Goal: Task Accomplishment & Management: Complete application form

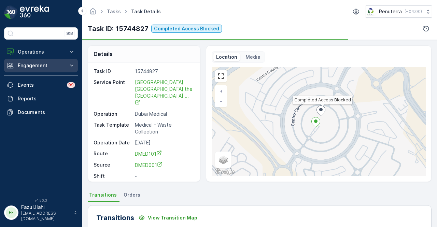
click at [40, 67] on p "Engagement" at bounding box center [41, 65] width 46 height 7
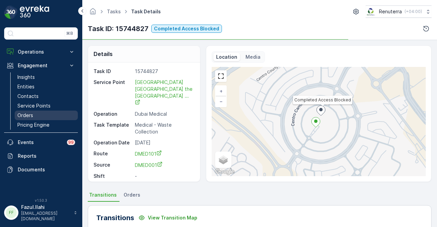
click at [34, 111] on link "Orders" at bounding box center [46, 116] width 63 height 10
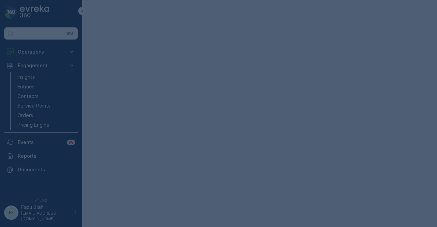
click at [38, 106] on div at bounding box center [218, 113] width 437 height 227
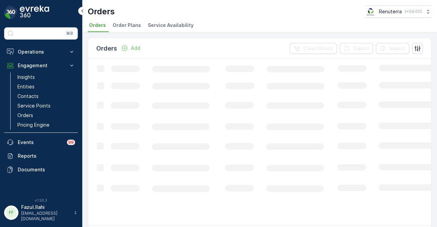
click at [38, 106] on p "Service Points" at bounding box center [33, 105] width 33 height 7
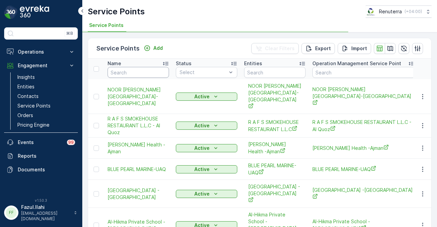
click at [143, 74] on input "text" at bounding box center [138, 72] width 61 height 11
paste input "Jumeira American"
type input "Jumeira American"
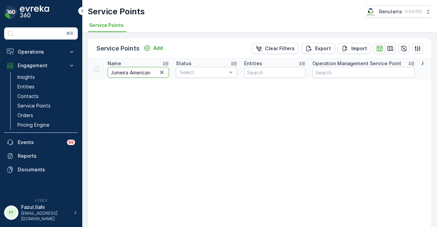
click at [128, 72] on input "Jumeira American" at bounding box center [138, 72] width 61 height 11
type input "Jumeirah American"
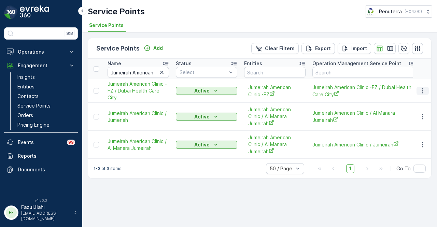
click at [422, 92] on icon "button" at bounding box center [422, 90] width 7 height 7
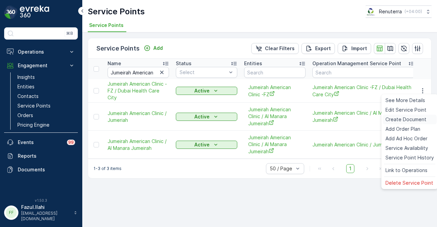
click at [415, 118] on span "Create Document" at bounding box center [405, 119] width 41 height 7
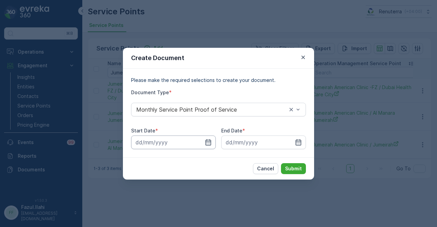
click at [212, 142] on input at bounding box center [173, 142] width 85 height 14
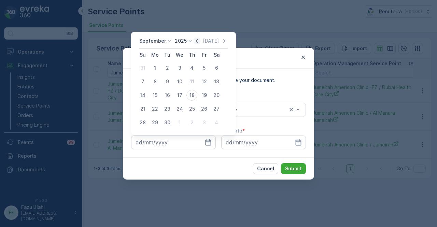
click at [194, 42] on icon "button" at bounding box center [197, 41] width 7 height 7
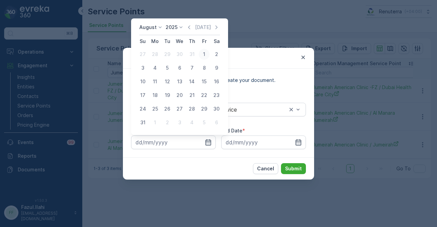
click at [199, 55] on div "1" at bounding box center [204, 54] width 11 height 11
type input "[DATE]"
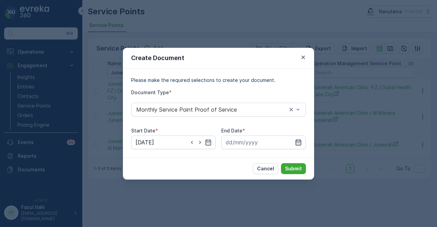
click at [300, 139] on icon "button" at bounding box center [298, 142] width 7 height 7
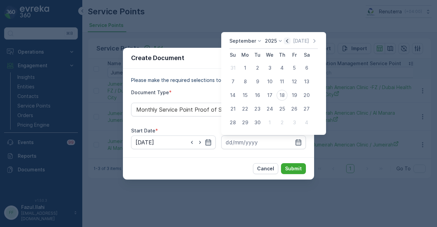
click at [287, 39] on icon "button" at bounding box center [287, 41] width 7 height 7
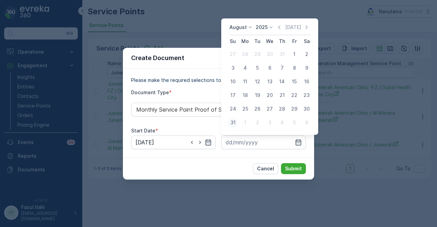
click at [238, 125] on div "31" at bounding box center [232, 122] width 11 height 11
type input "[DATE]"
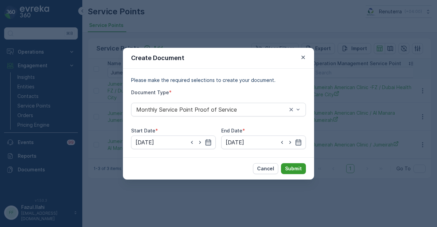
click at [290, 165] on p "Submit" at bounding box center [293, 168] width 17 height 7
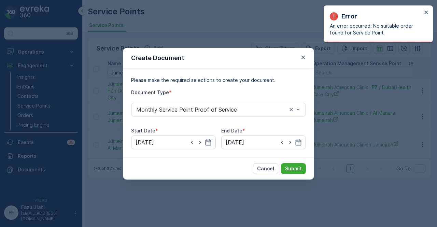
drag, startPoint x: 301, startPoint y: 59, endPoint x: 243, endPoint y: 166, distance: 122.0
click at [301, 64] on div "Create Document" at bounding box center [218, 58] width 191 height 21
drag, startPoint x: 306, startPoint y: 56, endPoint x: 240, endPoint y: 161, distance: 124.4
click at [306, 57] on icon "button" at bounding box center [303, 57] width 7 height 7
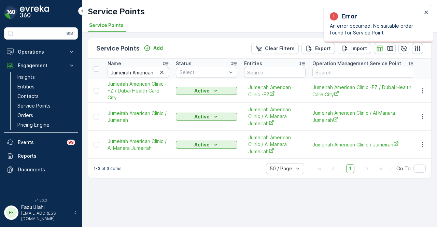
click at [219, 178] on div "1-3 of 3 items 50 / Page 1 Go To" at bounding box center [259, 168] width 343 height 19
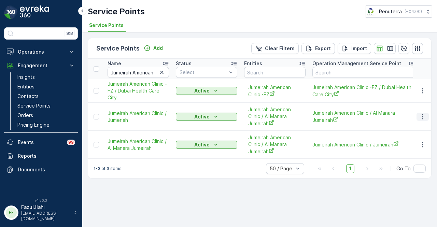
click at [427, 118] on button "button" at bounding box center [422, 117] width 12 height 8
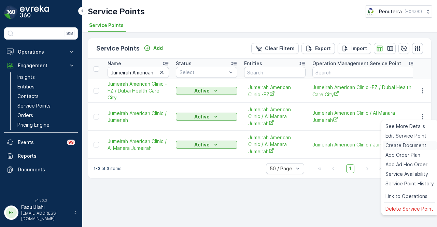
click at [419, 148] on span "Create Document" at bounding box center [405, 145] width 41 height 7
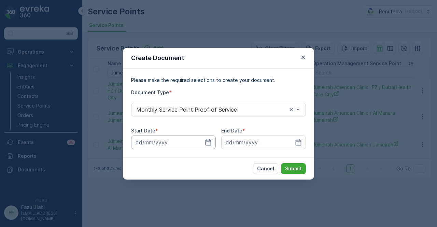
click at [209, 137] on input at bounding box center [173, 142] width 85 height 14
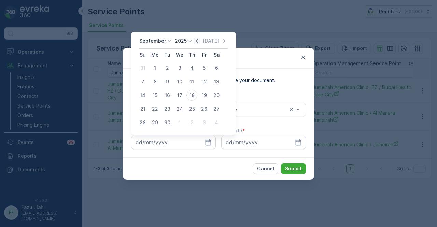
click at [198, 41] on icon "button" at bounding box center [197, 41] width 7 height 7
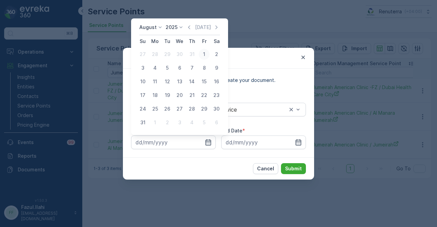
click at [204, 52] on div "1" at bounding box center [204, 54] width 11 height 11
type input "[DATE]"
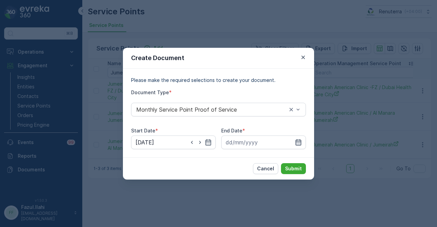
click at [300, 141] on icon "button" at bounding box center [299, 142] width 6 height 6
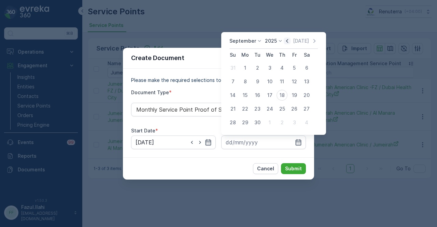
click at [288, 38] on icon "button" at bounding box center [287, 41] width 7 height 7
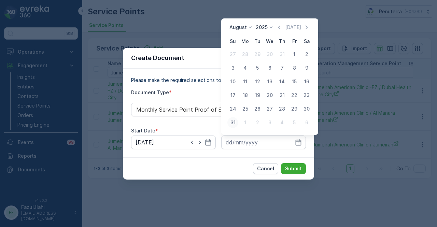
click at [235, 121] on div "31" at bounding box center [232, 122] width 11 height 11
type input "[DATE]"
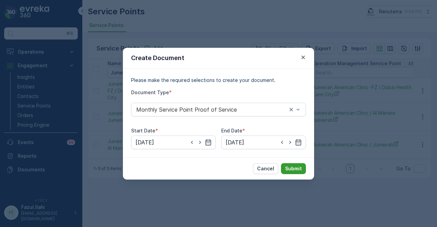
click at [292, 172] on button "Submit" at bounding box center [293, 168] width 25 height 11
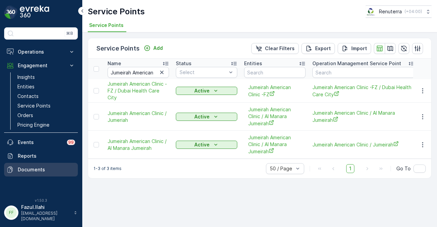
click at [43, 167] on p "Documents" at bounding box center [46, 169] width 57 height 7
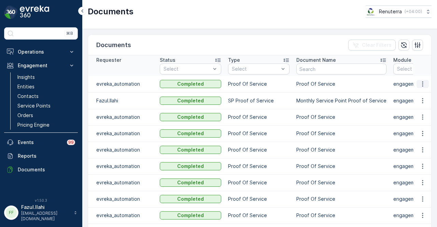
click at [420, 81] on icon "button" at bounding box center [422, 84] width 7 height 7
click at [425, 100] on button "button" at bounding box center [422, 101] width 12 height 8
click at [421, 115] on ul "See Details" at bounding box center [420, 110] width 34 height 12
click at [423, 112] on span "See Details" at bounding box center [420, 110] width 26 height 7
